Goal: Use online tool/utility: Utilize a website feature to perform a specific function

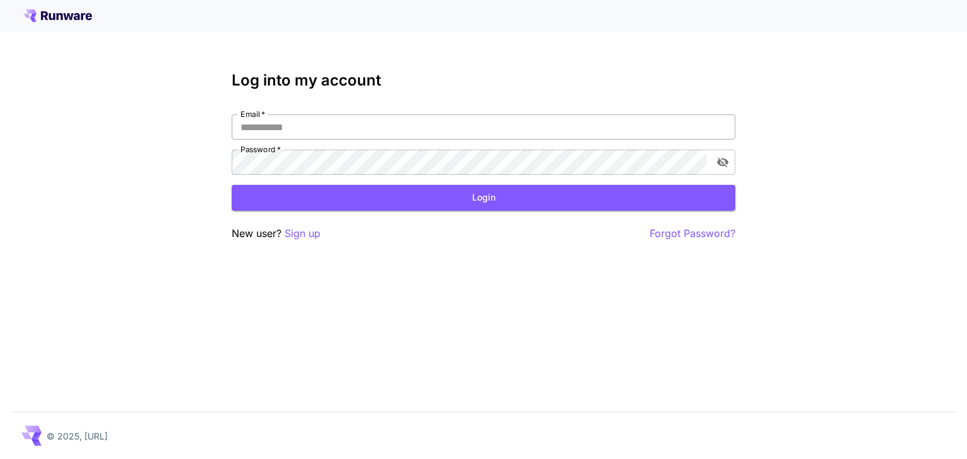
click at [487, 119] on input "Email   *" at bounding box center [483, 127] width 503 height 25
type input "**********"
click at [425, 187] on button "Login" at bounding box center [483, 198] width 503 height 26
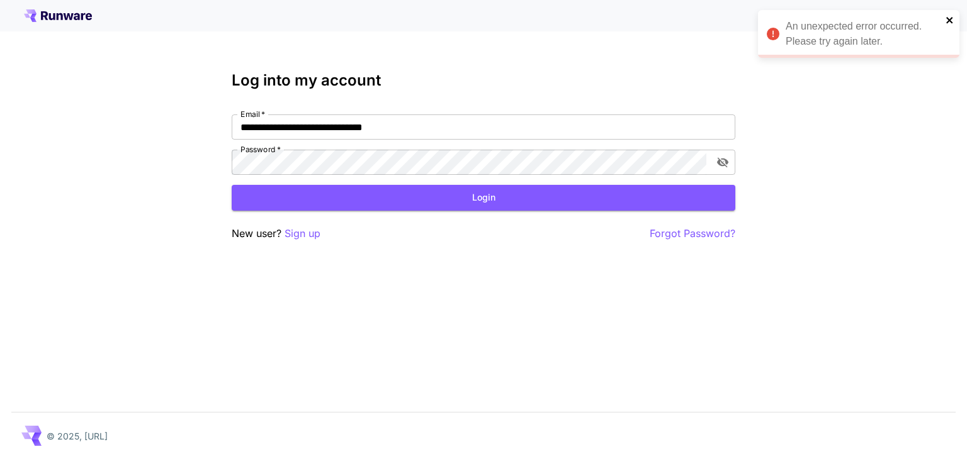
click at [953, 15] on icon "close" at bounding box center [949, 20] width 9 height 10
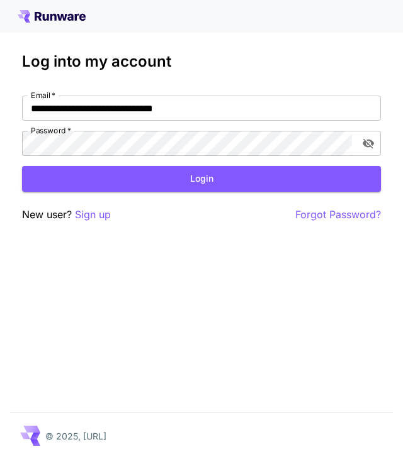
click at [322, 51] on div "**********" at bounding box center [201, 229] width 403 height 459
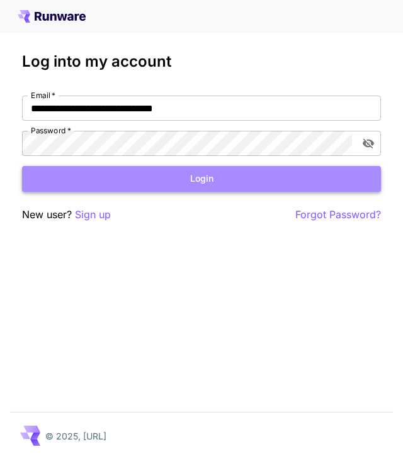
click at [298, 184] on button "Login" at bounding box center [201, 179] width 359 height 26
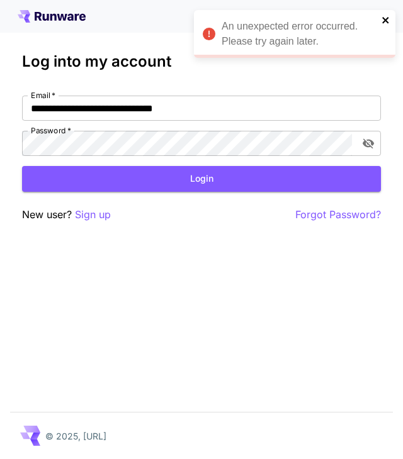
click at [384, 18] on icon "close" at bounding box center [385, 20] width 6 height 6
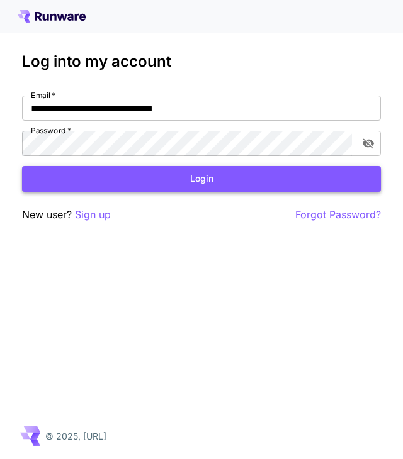
click at [171, 181] on button "Login" at bounding box center [201, 179] width 359 height 26
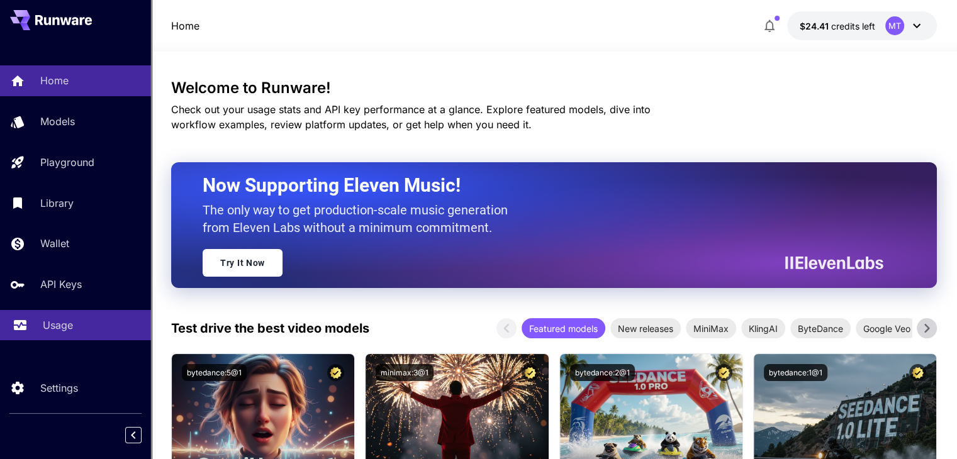
click at [68, 332] on p "Usage" at bounding box center [58, 325] width 30 height 15
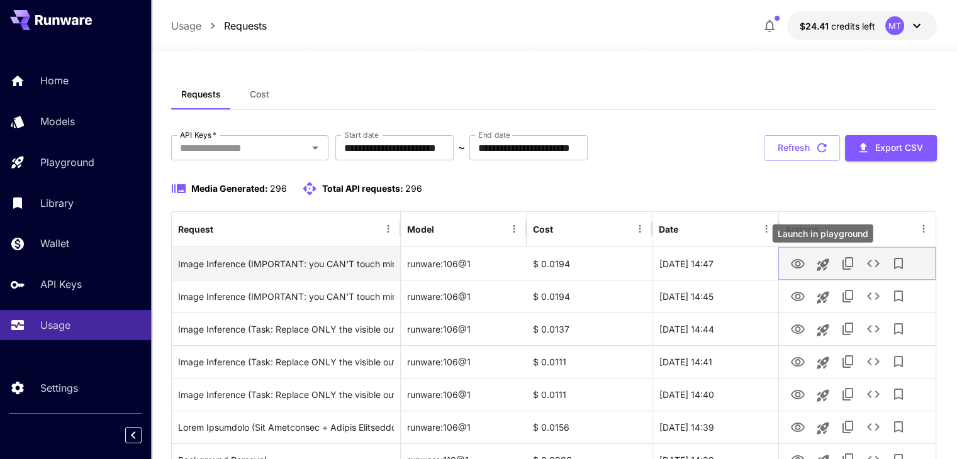
click at [821, 266] on icon "Launch in playground" at bounding box center [823, 264] width 15 height 15
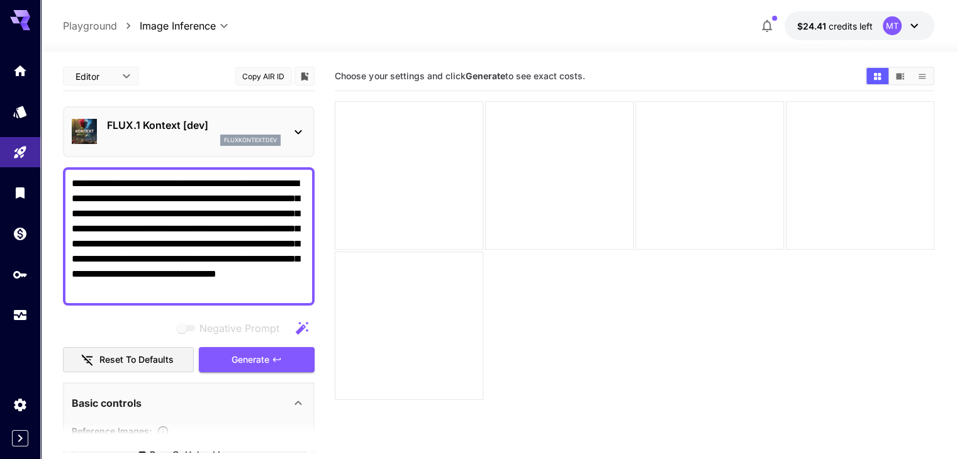
click at [291, 131] on icon at bounding box center [298, 132] width 15 height 15
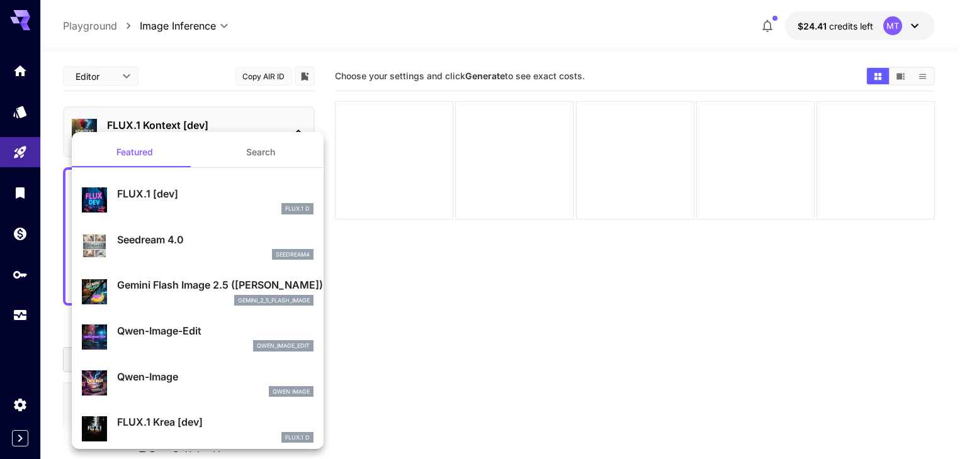
click at [257, 158] on button "Search" at bounding box center [261, 152] width 126 height 30
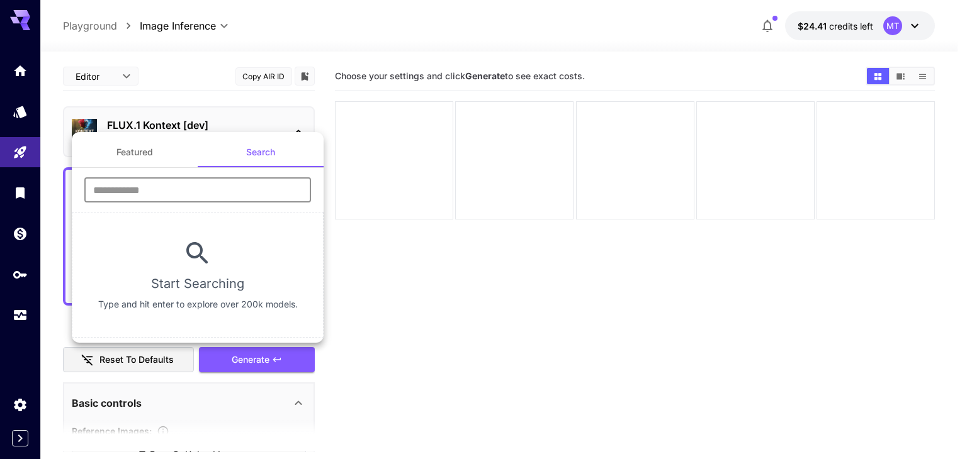
click at [234, 187] on input "text" at bounding box center [197, 189] width 227 height 25
type input "*"
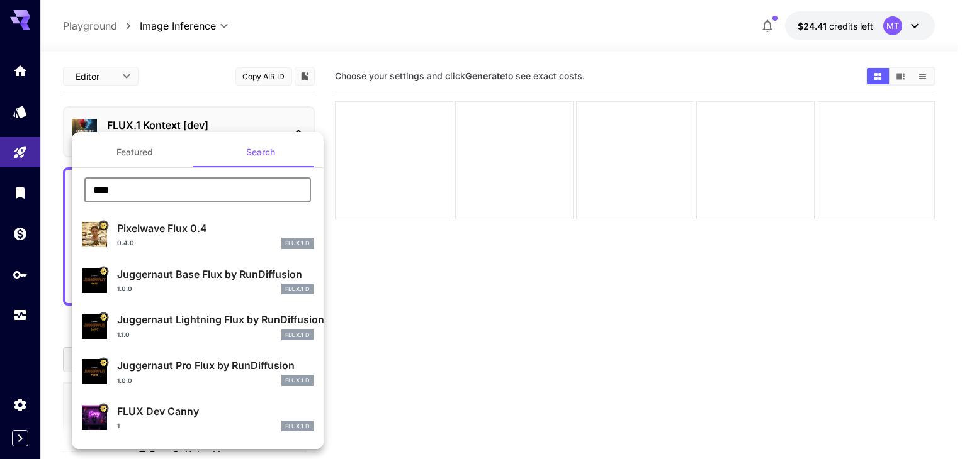
type input "**********"
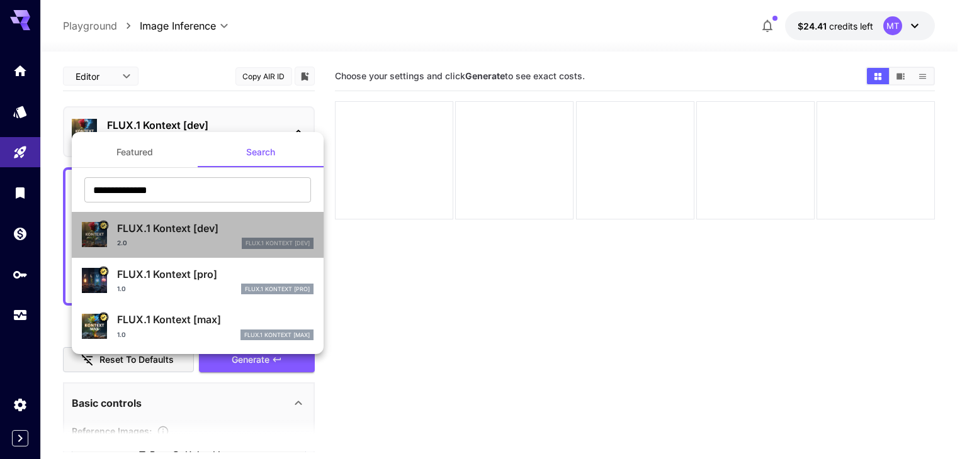
click at [149, 227] on p "FLUX.1 Kontext [dev]" at bounding box center [215, 228] width 196 height 15
type input "*"
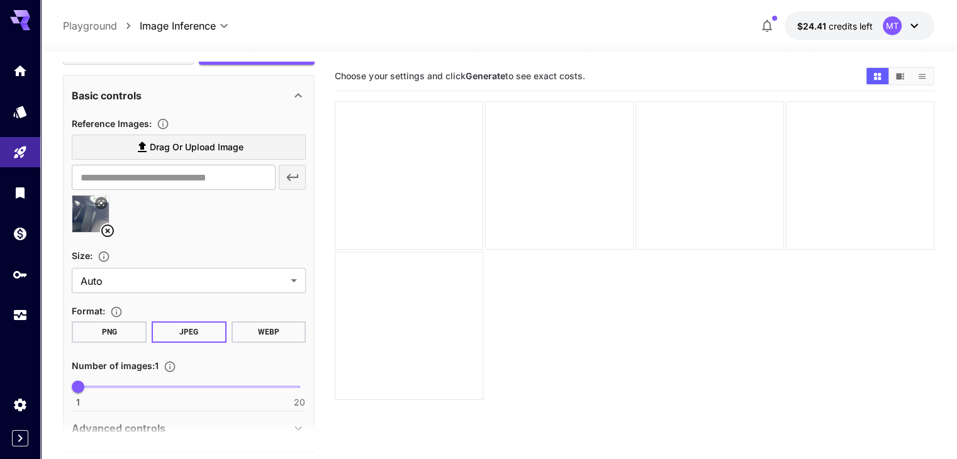
scroll to position [308, 0]
click at [121, 328] on button "PNG" at bounding box center [109, 331] width 75 height 21
click at [245, 139] on label "Drag or upload image" at bounding box center [189, 147] width 234 height 26
click at [0, 0] on input "Drag or upload image" at bounding box center [0, 0] width 0 height 0
click at [109, 225] on icon at bounding box center [107, 230] width 15 height 15
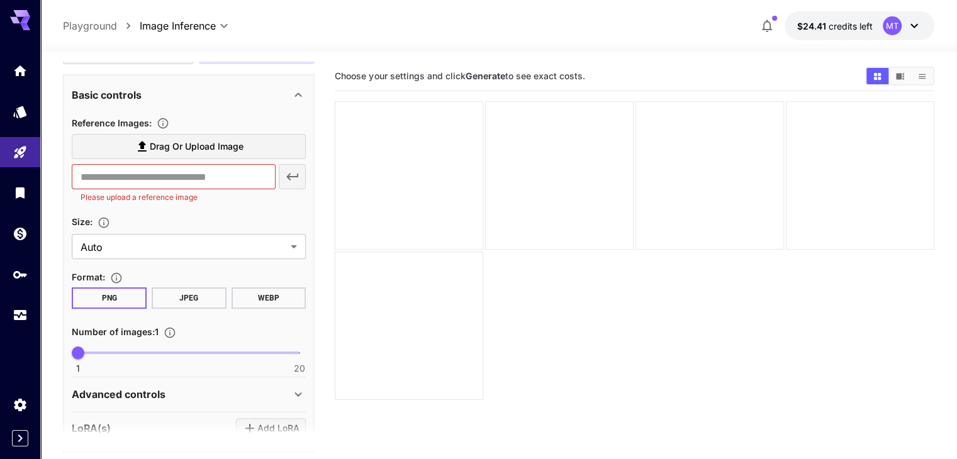
click at [158, 153] on span "Drag or upload image" at bounding box center [197, 147] width 94 height 16
click at [0, 0] on input "Drag or upload image" at bounding box center [0, 0] width 0 height 0
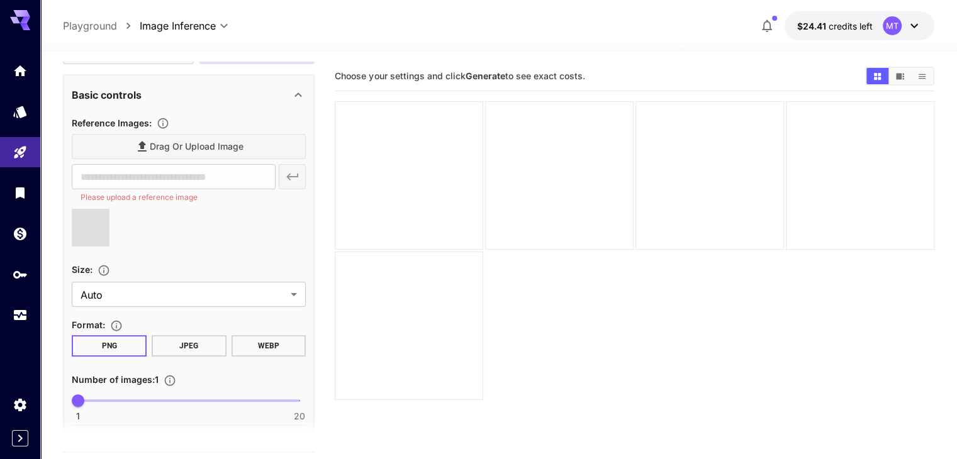
type input "**********"
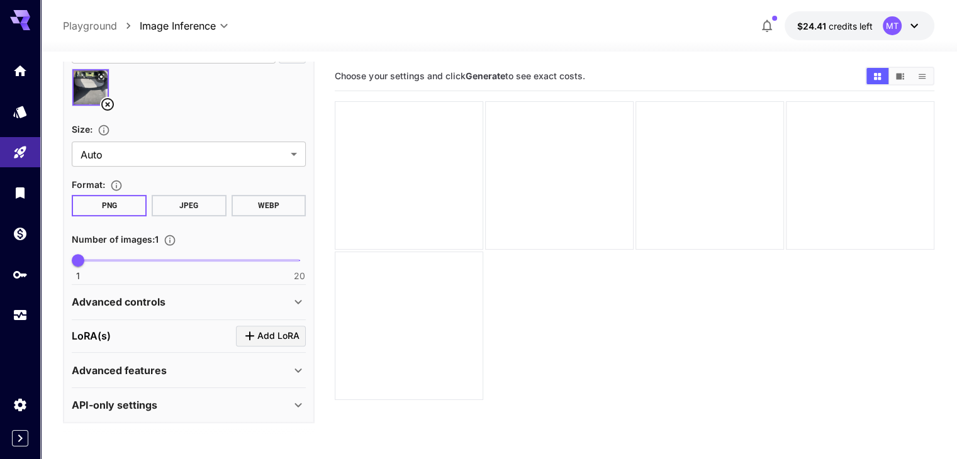
scroll to position [99, 0]
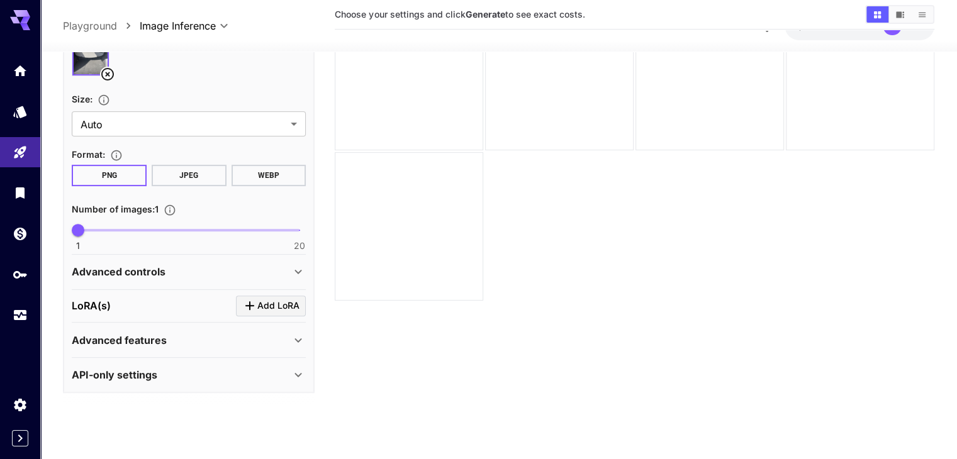
click at [297, 264] on icon at bounding box center [298, 271] width 15 height 15
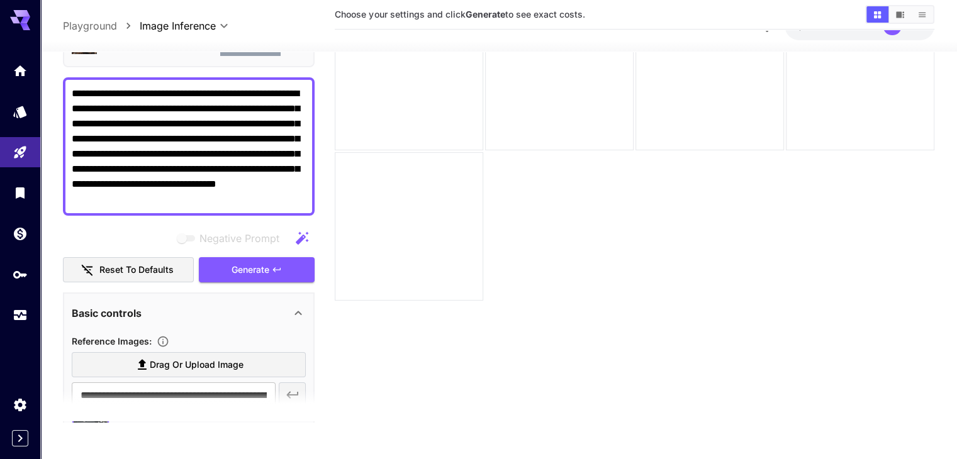
scroll to position [44, 0]
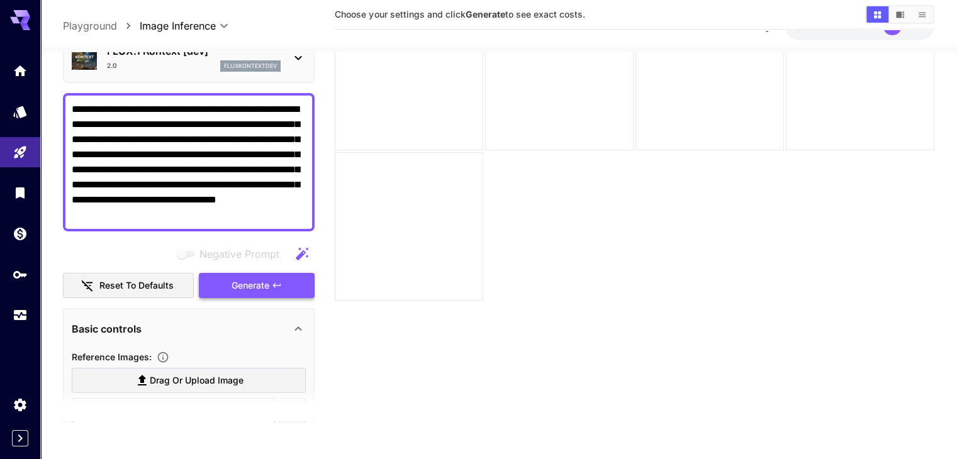
click at [272, 280] on icon "button" at bounding box center [277, 285] width 10 height 10
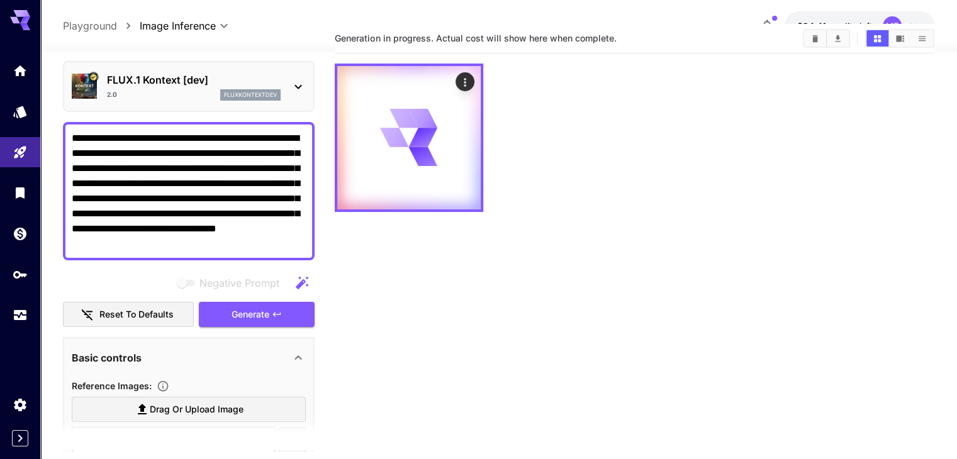
scroll to position [0, 0]
